Goal: Information Seeking & Learning: Learn about a topic

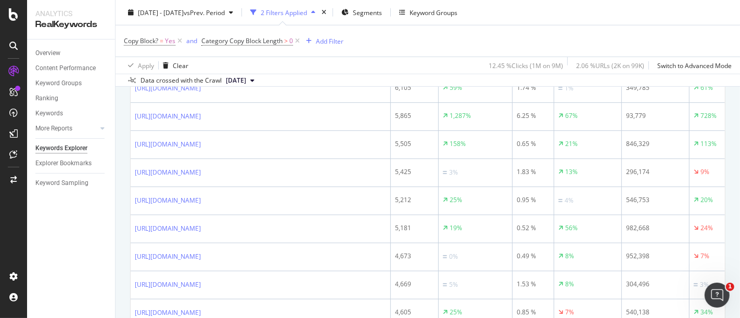
scroll to position [857, 0]
